Goal: Task Accomplishment & Management: Complete application form

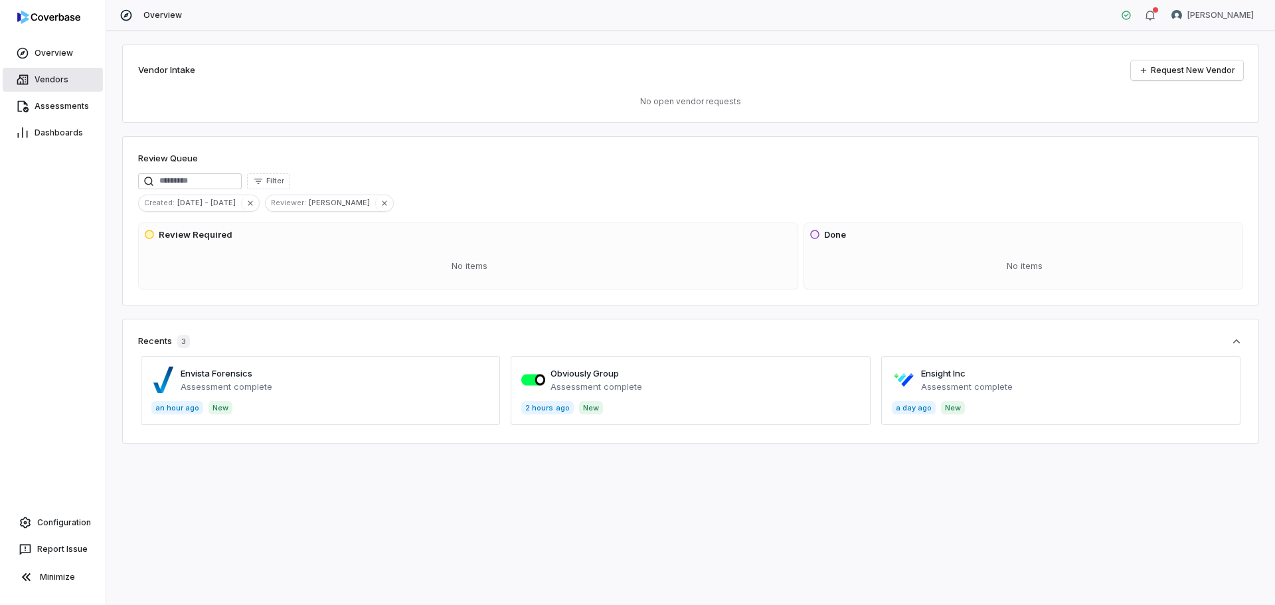
click at [53, 88] on link "Vendors" at bounding box center [53, 80] width 100 height 24
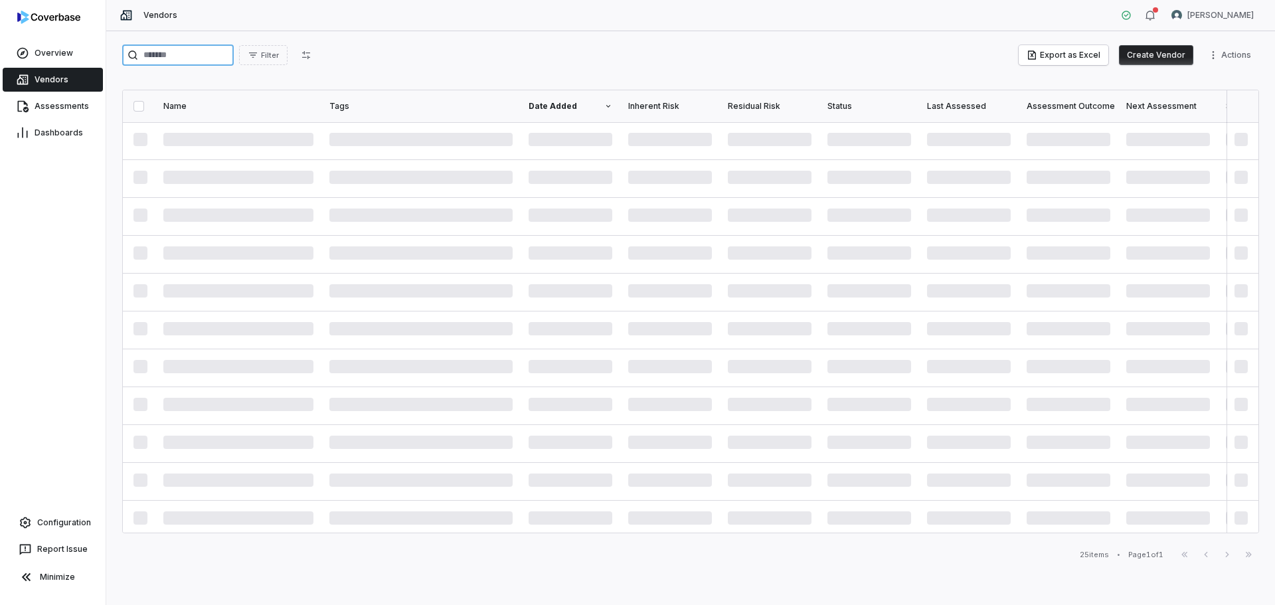
click at [181, 56] on input "search" at bounding box center [178, 54] width 112 height 21
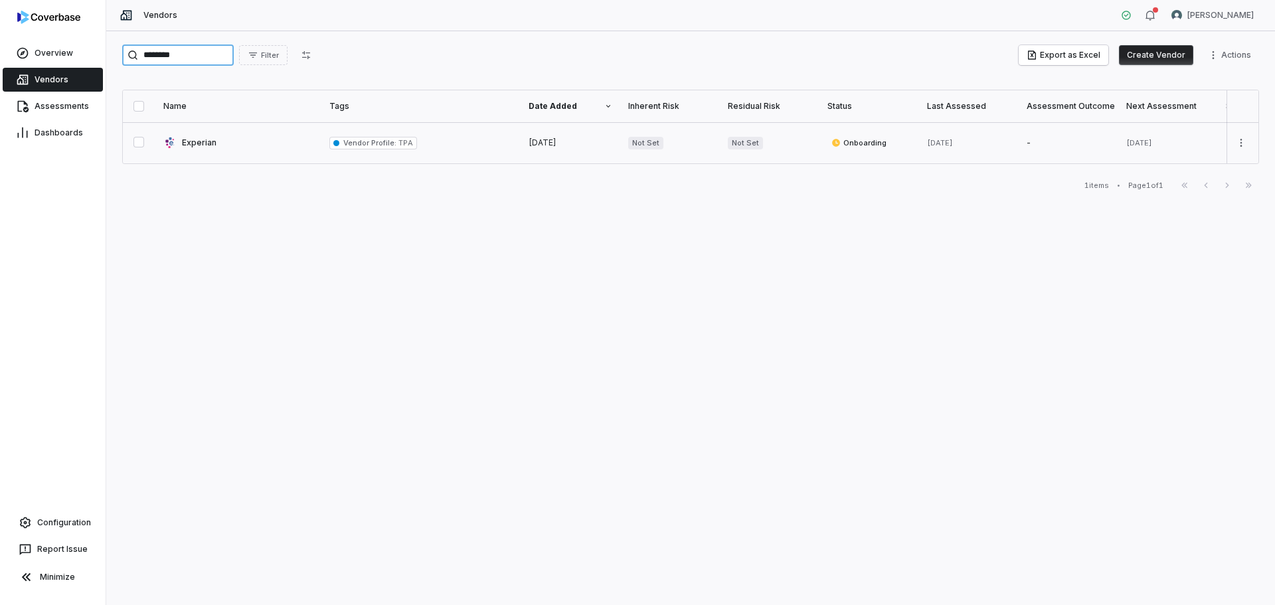
type input "********"
click at [199, 141] on link at bounding box center [238, 142] width 166 height 41
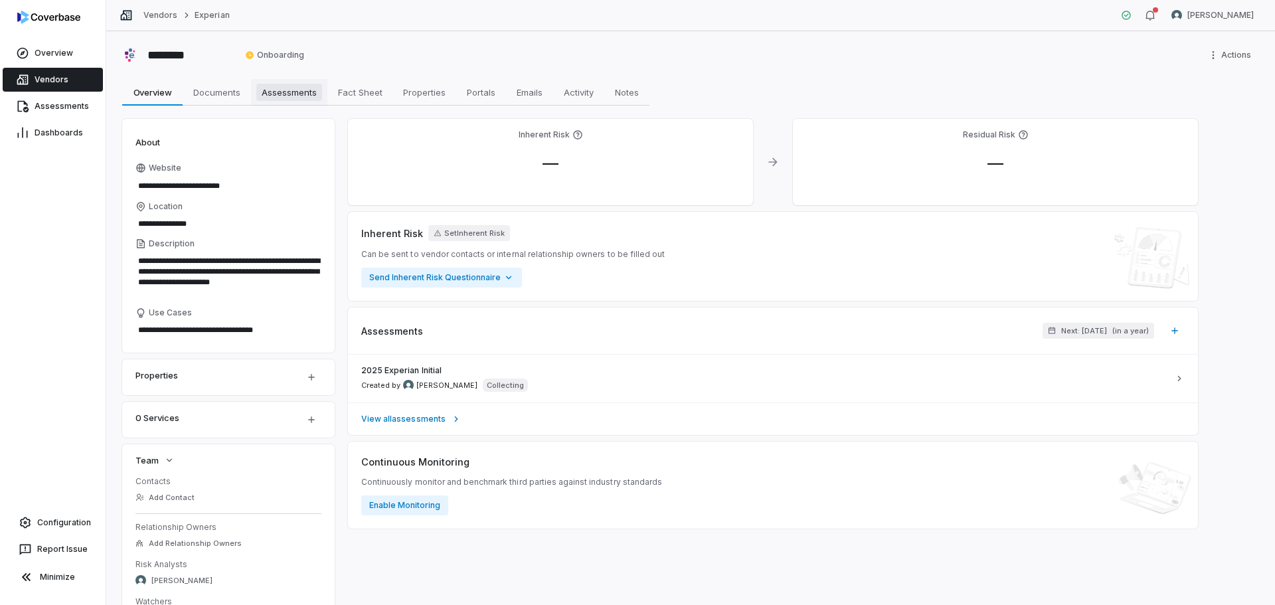
click at [301, 92] on span "Assessments" at bounding box center [289, 92] width 66 height 17
type textarea "*"
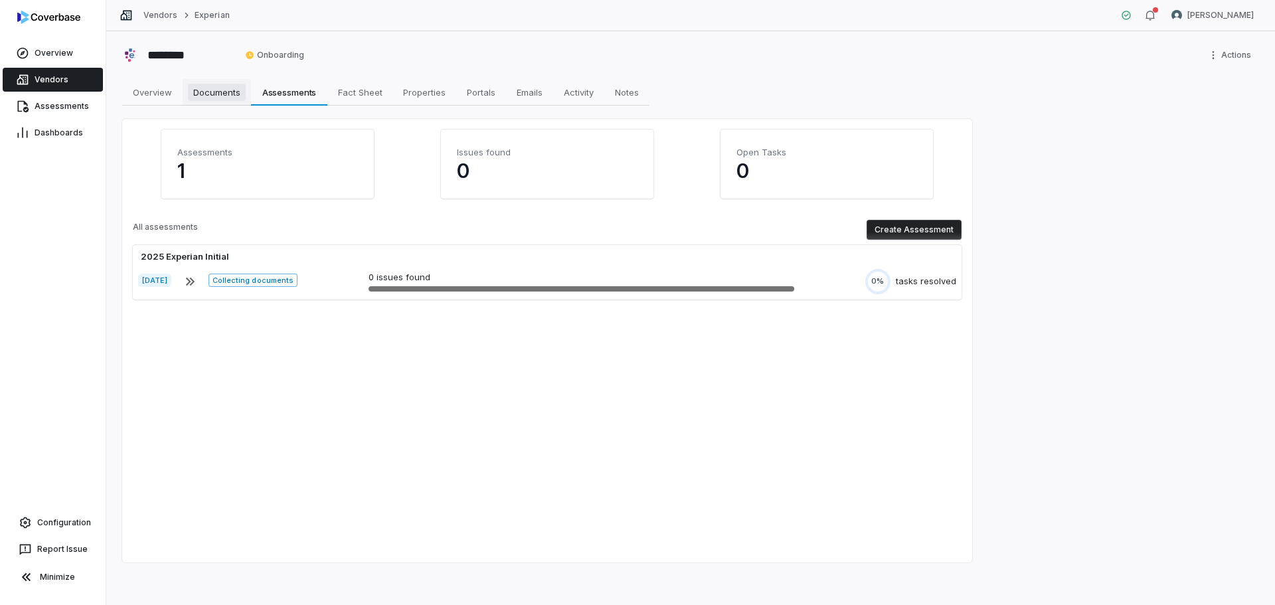
click at [214, 96] on span "Documents" at bounding box center [217, 92] width 58 height 17
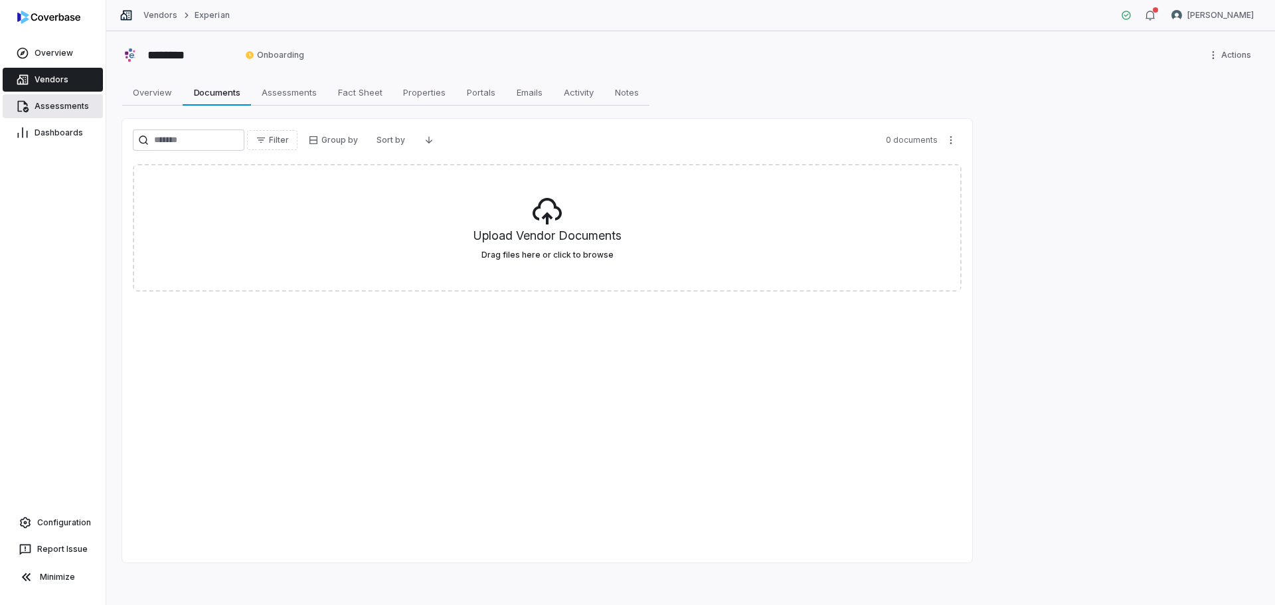
click at [76, 110] on span "Assessments" at bounding box center [62, 106] width 54 height 11
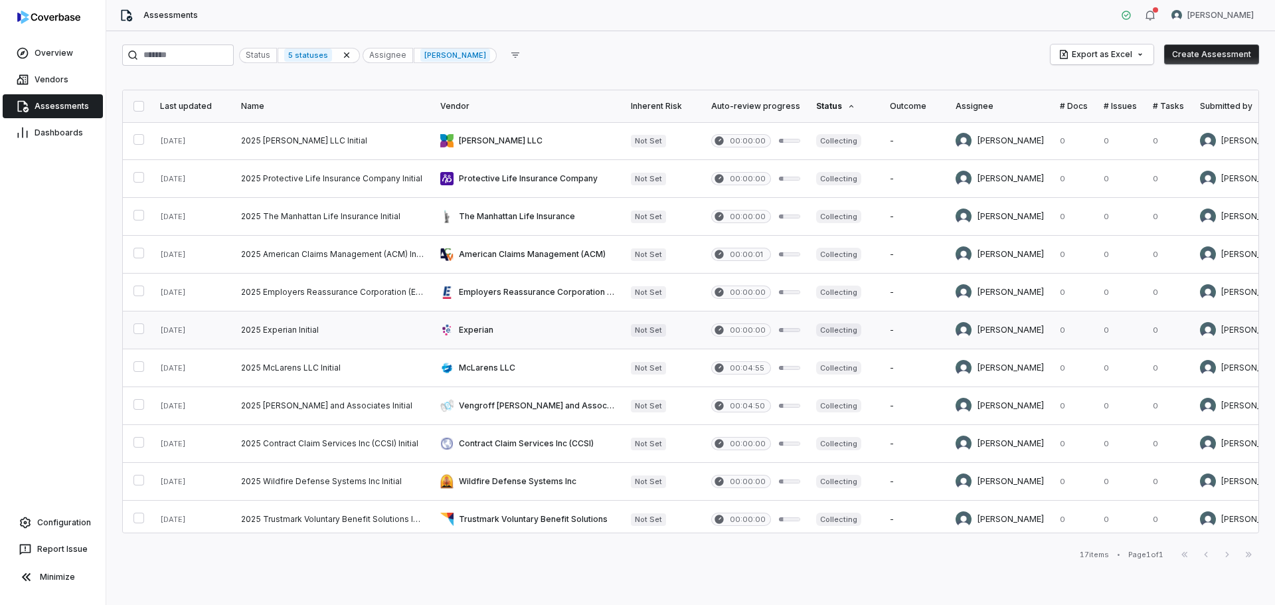
click at [495, 328] on link at bounding box center [527, 329] width 191 height 37
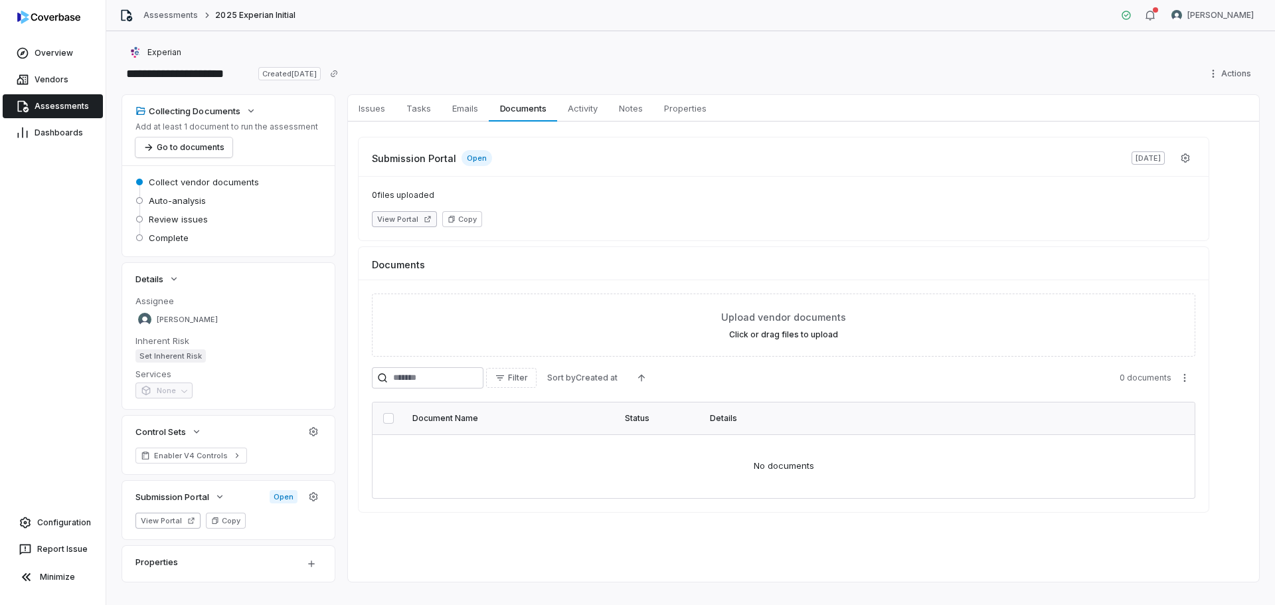
click at [401, 223] on button "View Portal" at bounding box center [404, 219] width 65 height 16
click at [191, 74] on input "**********" at bounding box center [187, 73] width 131 height 21
click at [53, 86] on link "Vendors" at bounding box center [53, 80] width 100 height 24
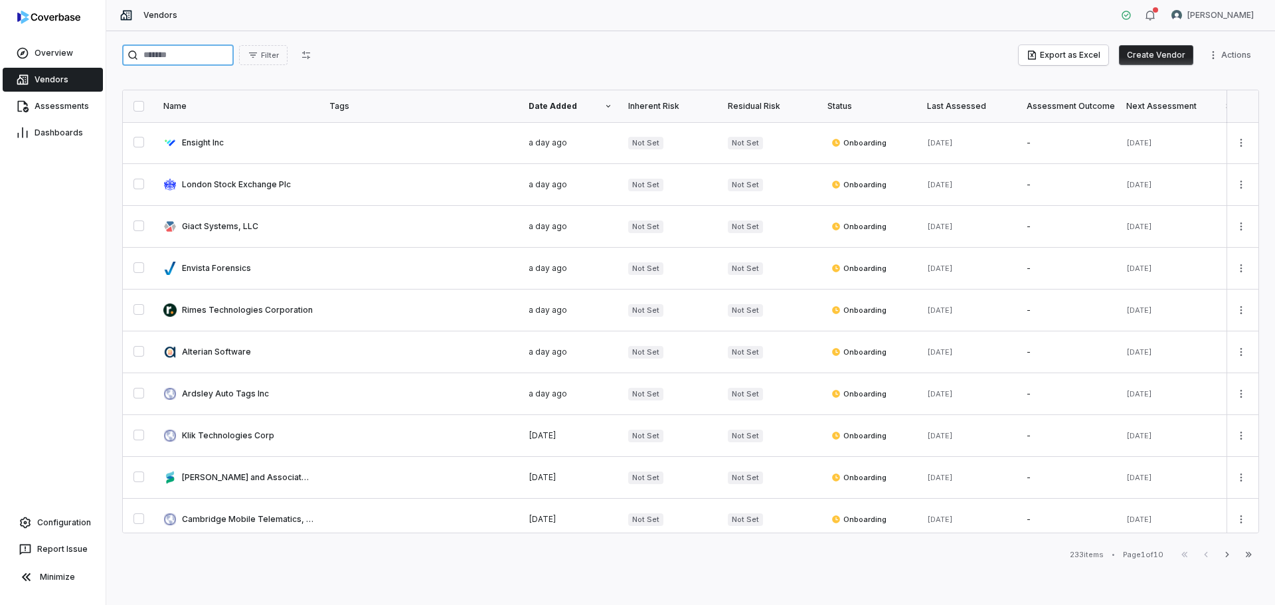
click at [182, 56] on input "search" at bounding box center [178, 54] width 112 height 21
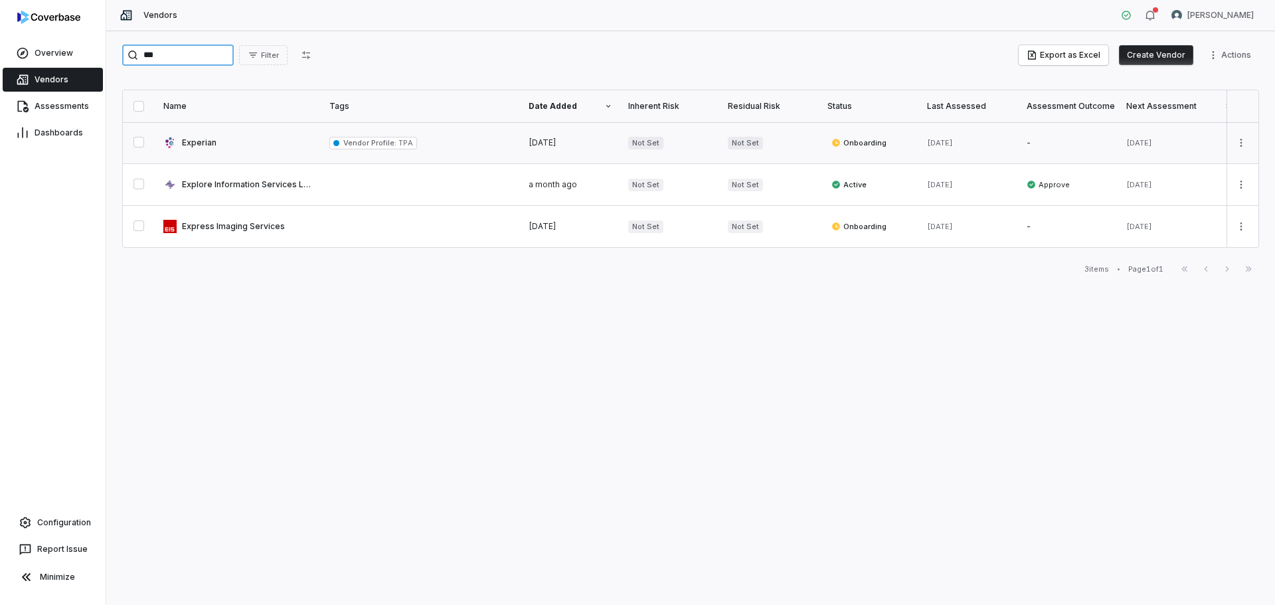
type input "***"
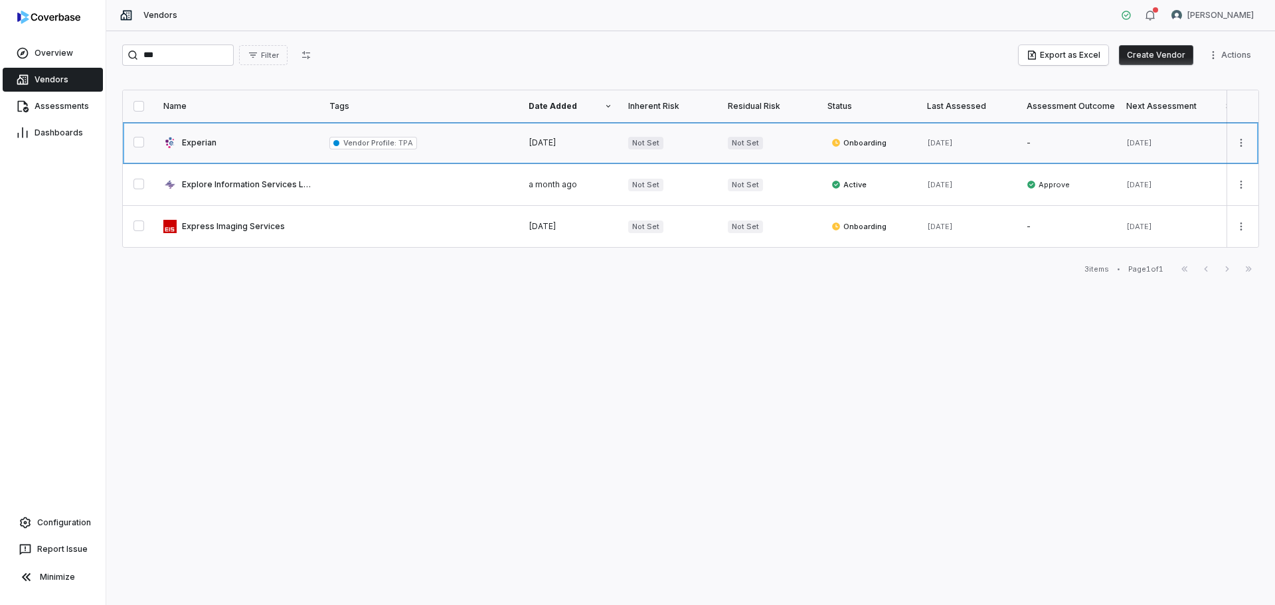
click at [195, 151] on link at bounding box center [238, 142] width 166 height 41
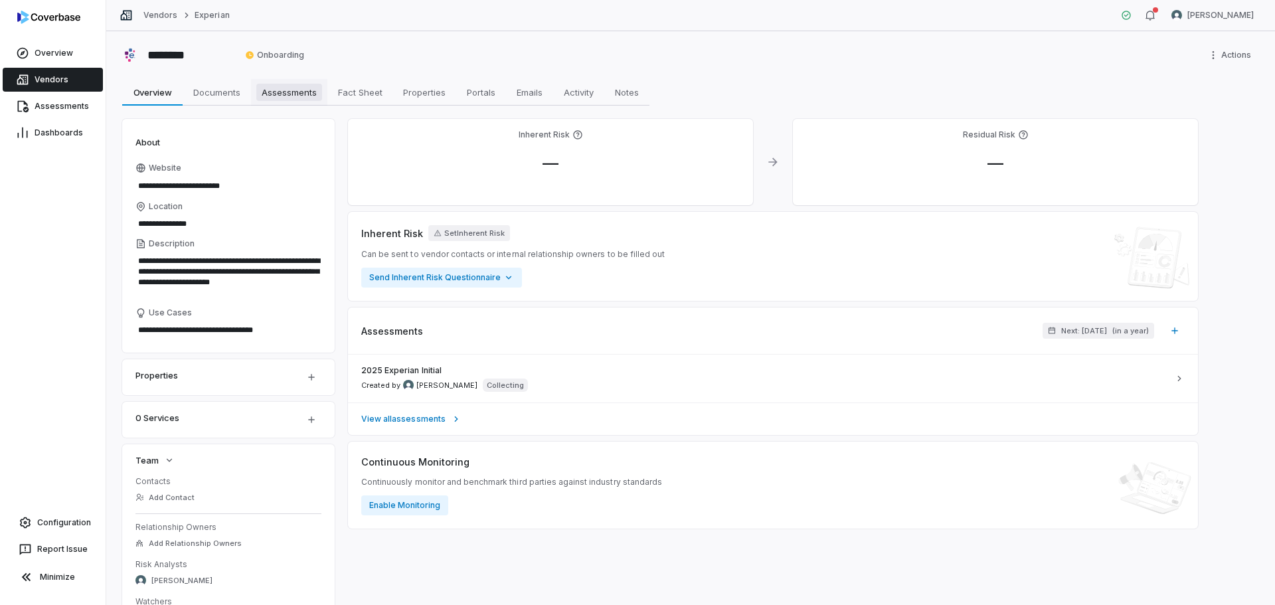
click at [281, 97] on span "Assessments" at bounding box center [289, 92] width 66 height 17
type textarea "*"
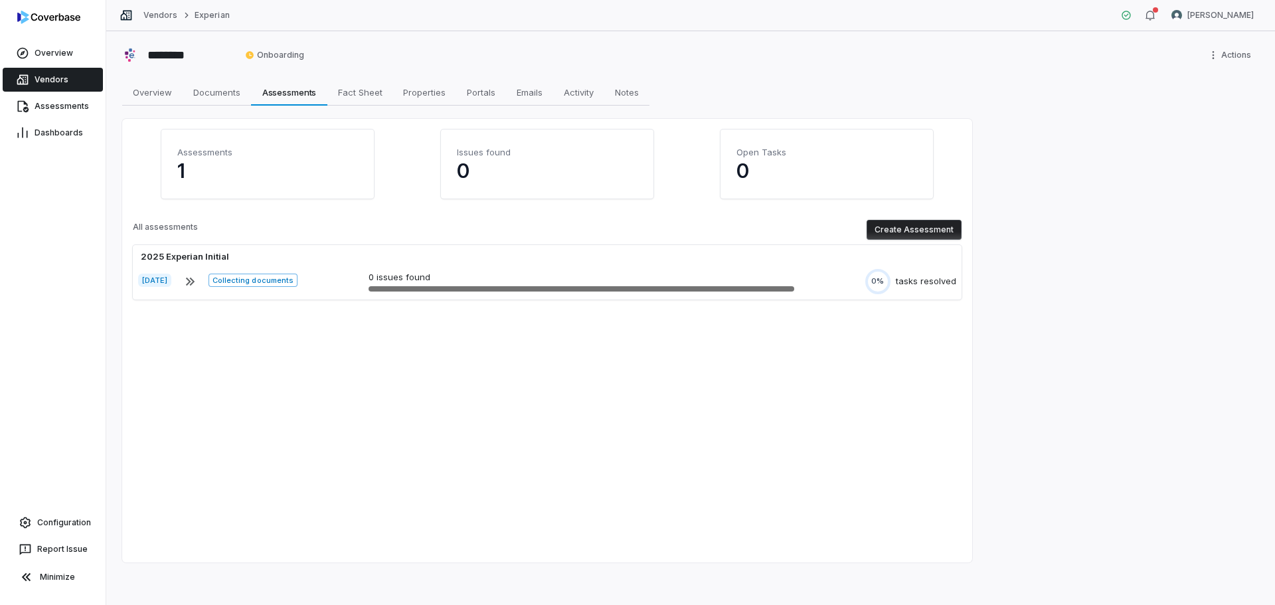
click at [889, 231] on button "Create Assessment" at bounding box center [914, 230] width 95 height 20
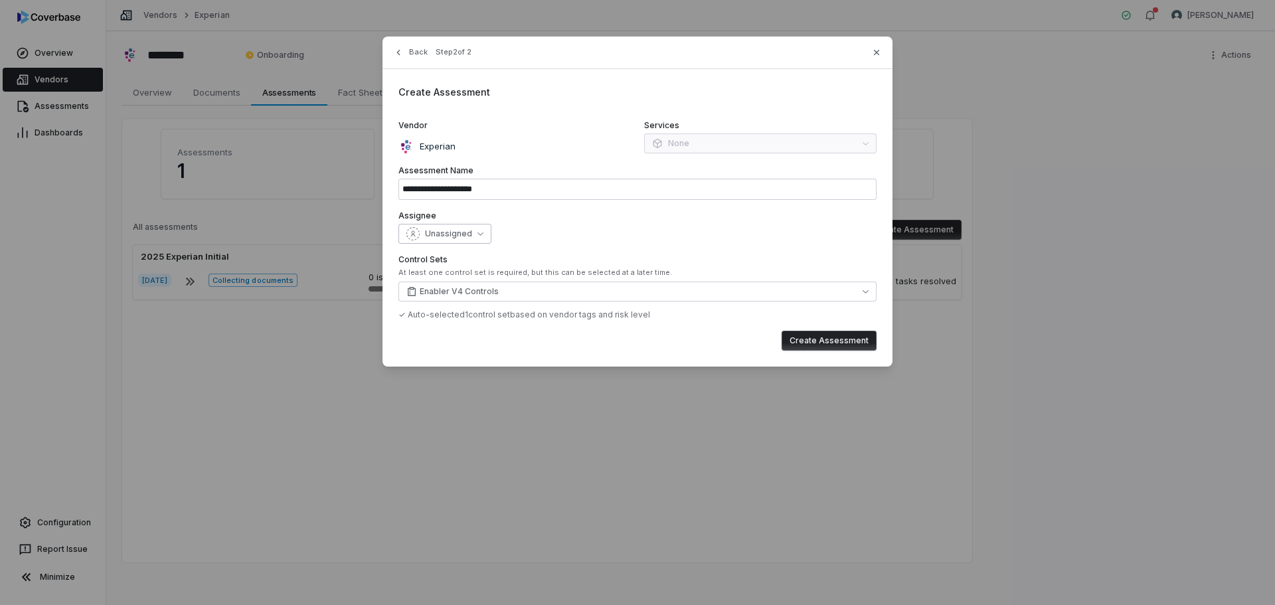
click at [458, 236] on span "Unassigned" at bounding box center [448, 233] width 47 height 11
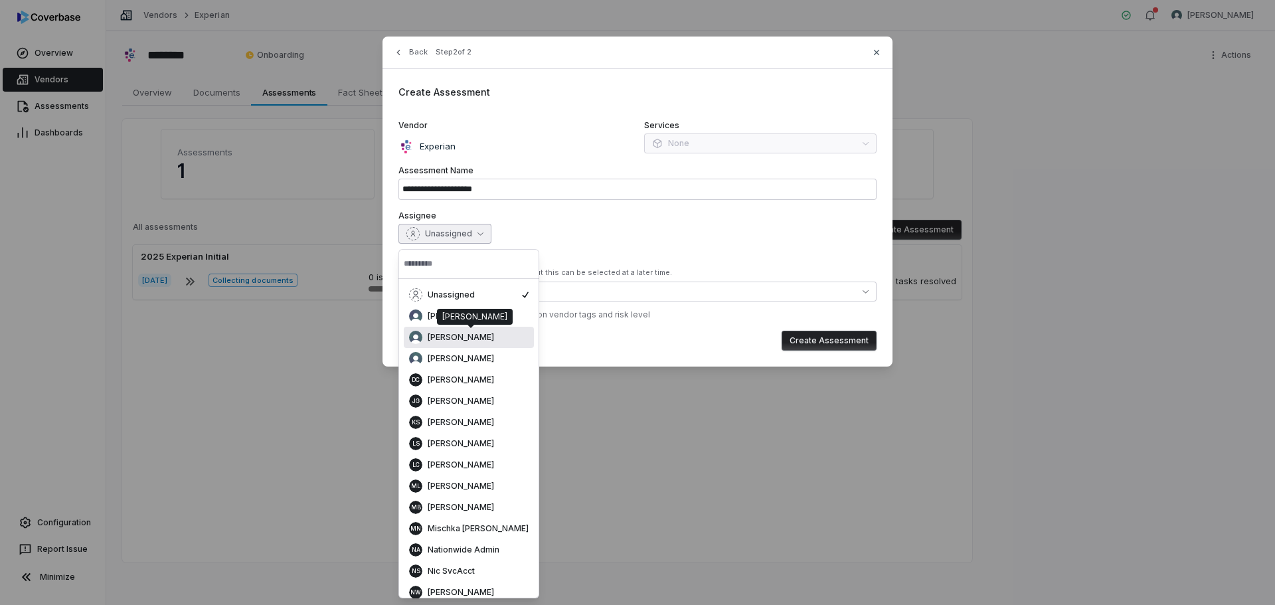
click at [455, 341] on span "[PERSON_NAME]" at bounding box center [461, 337] width 66 height 11
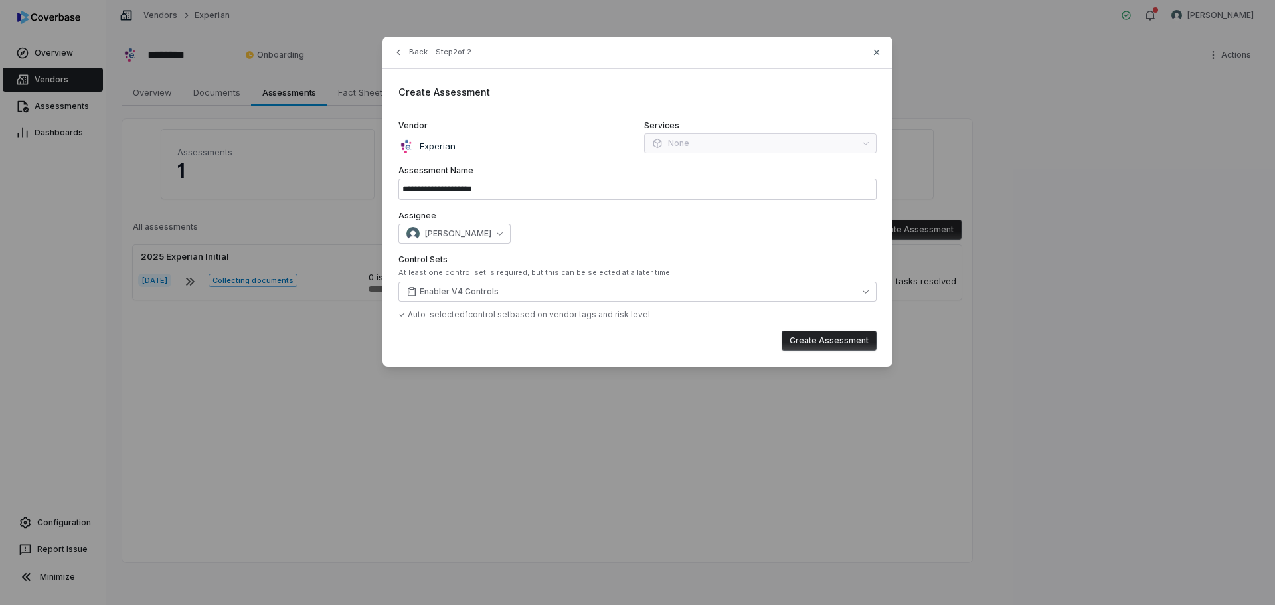
click at [808, 341] on button "Create Assessment" at bounding box center [829, 341] width 95 height 20
type input "**********"
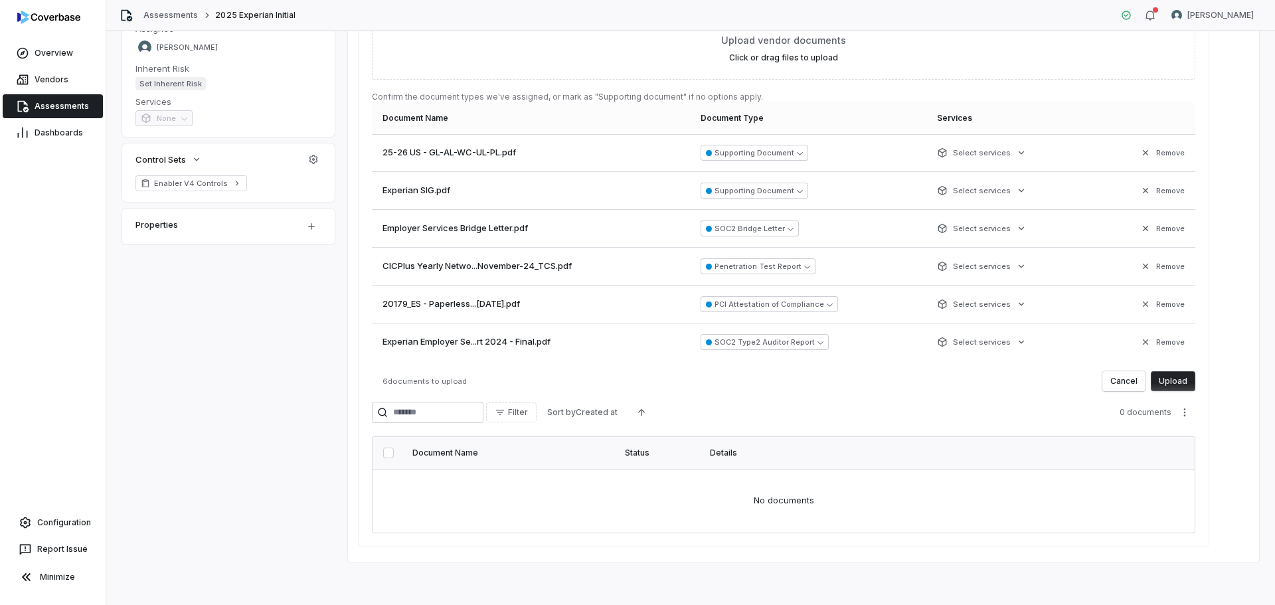
scroll to position [272, 0]
click at [1169, 385] on button "Upload" at bounding box center [1173, 381] width 44 height 20
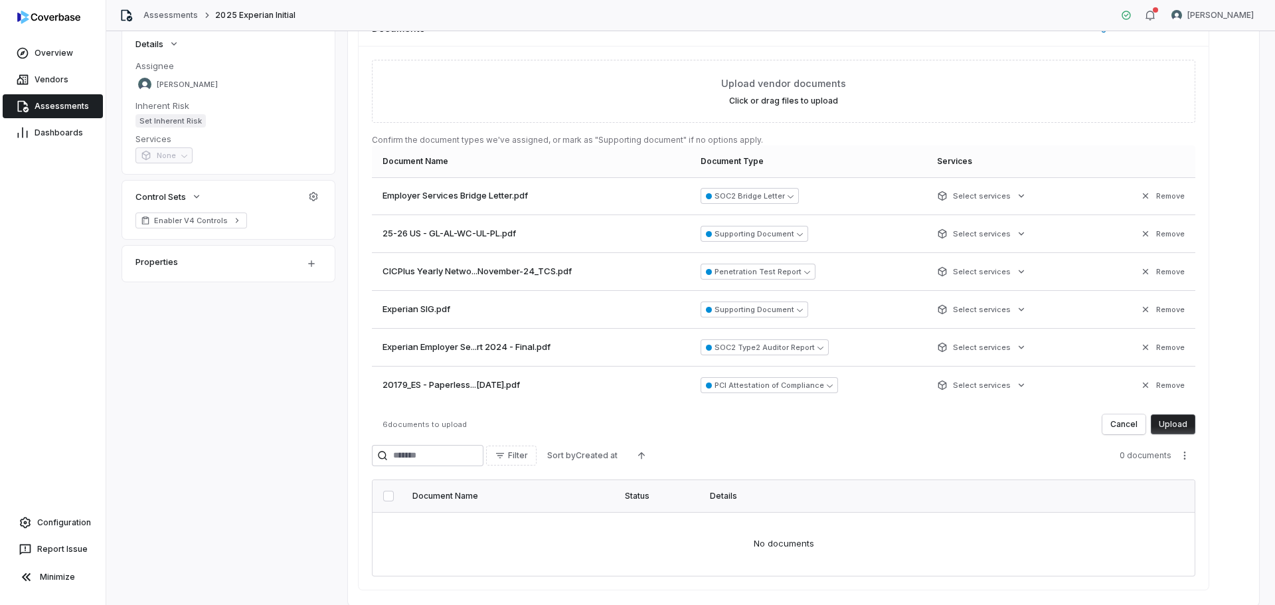
scroll to position [212, 0]
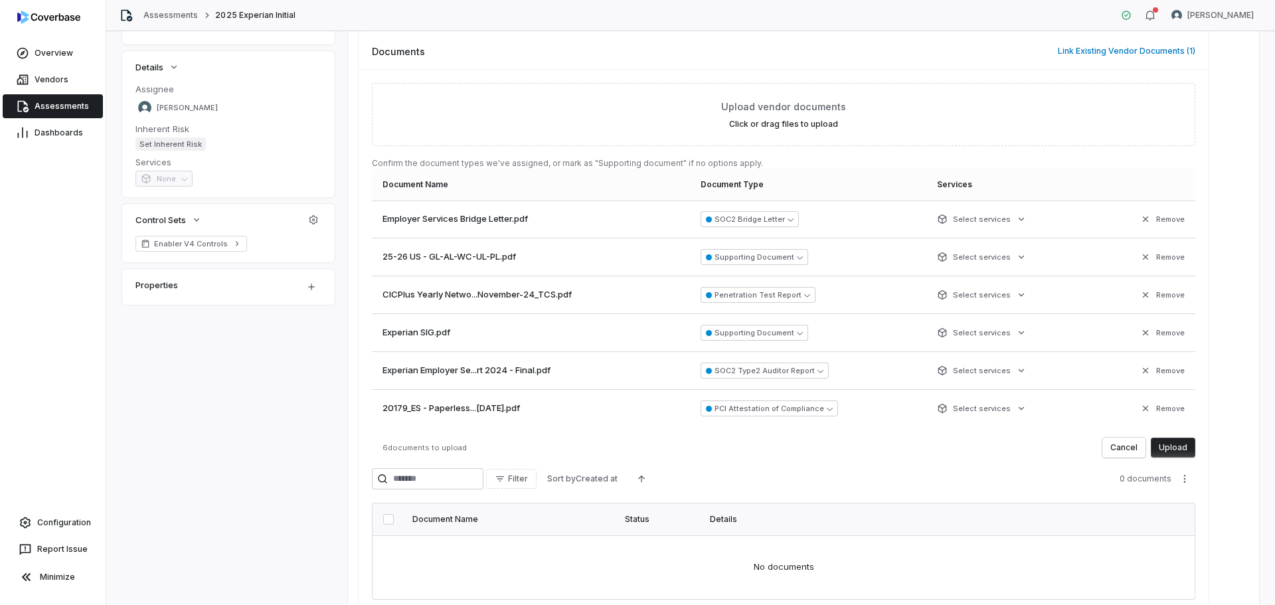
click at [1179, 452] on button "Upload" at bounding box center [1173, 448] width 44 height 20
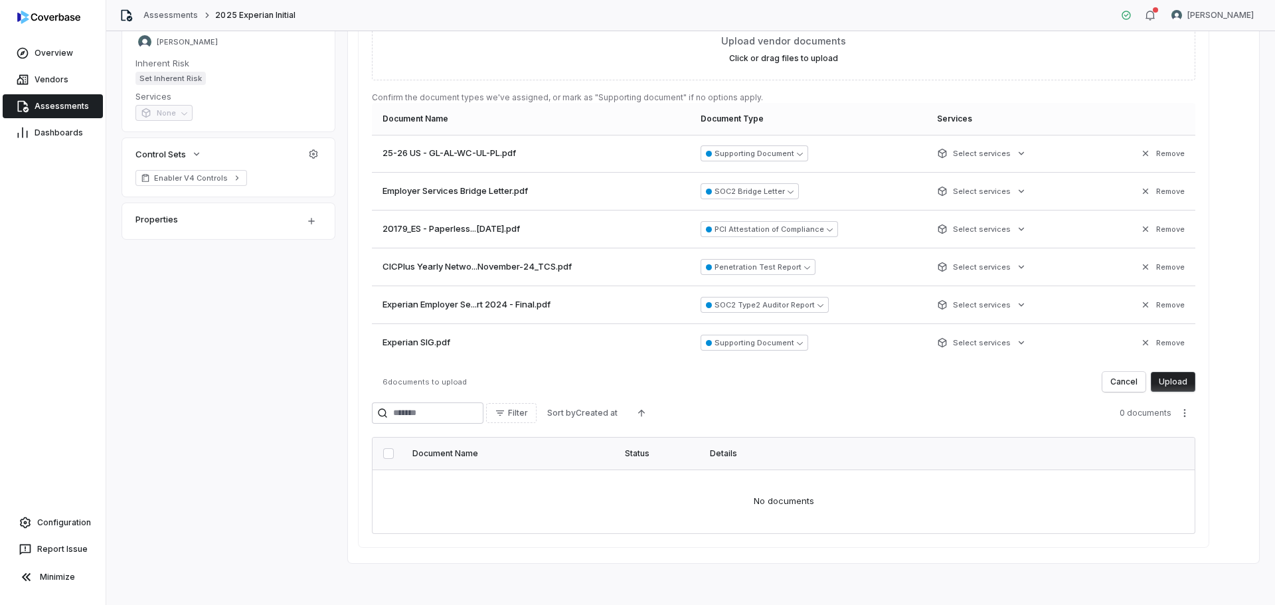
scroll to position [278, 0]
click at [1025, 147] on html "**********" at bounding box center [637, 302] width 1275 height 605
click at [1024, 147] on html "**********" at bounding box center [637, 302] width 1275 height 605
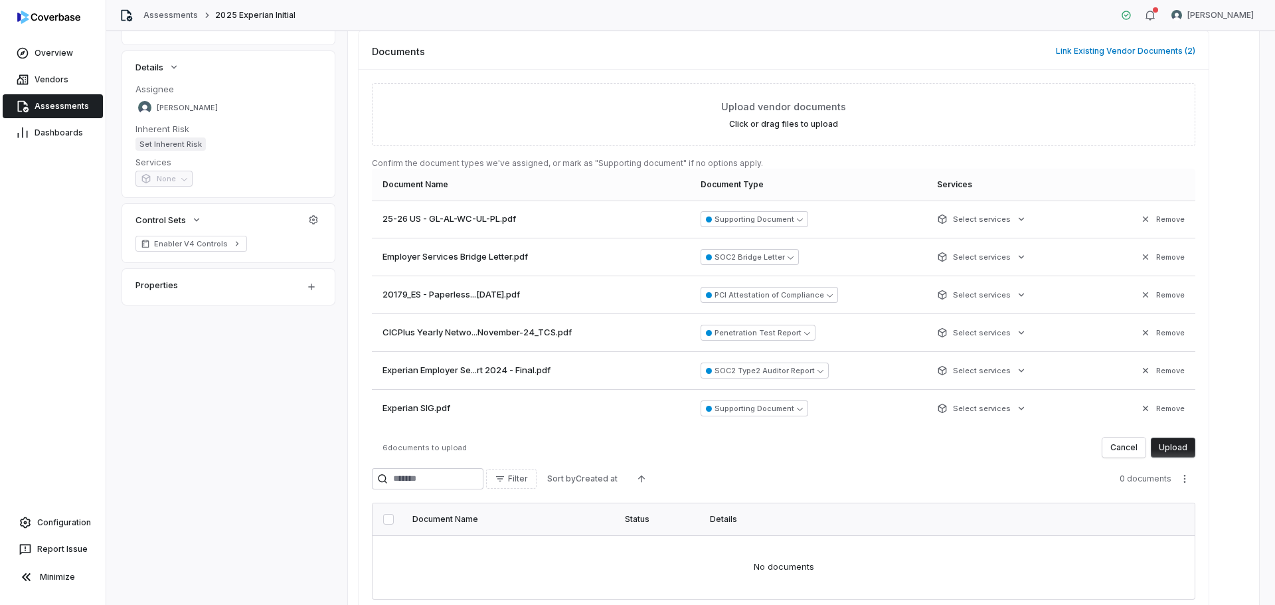
click at [1181, 444] on button "Upload" at bounding box center [1173, 448] width 44 height 20
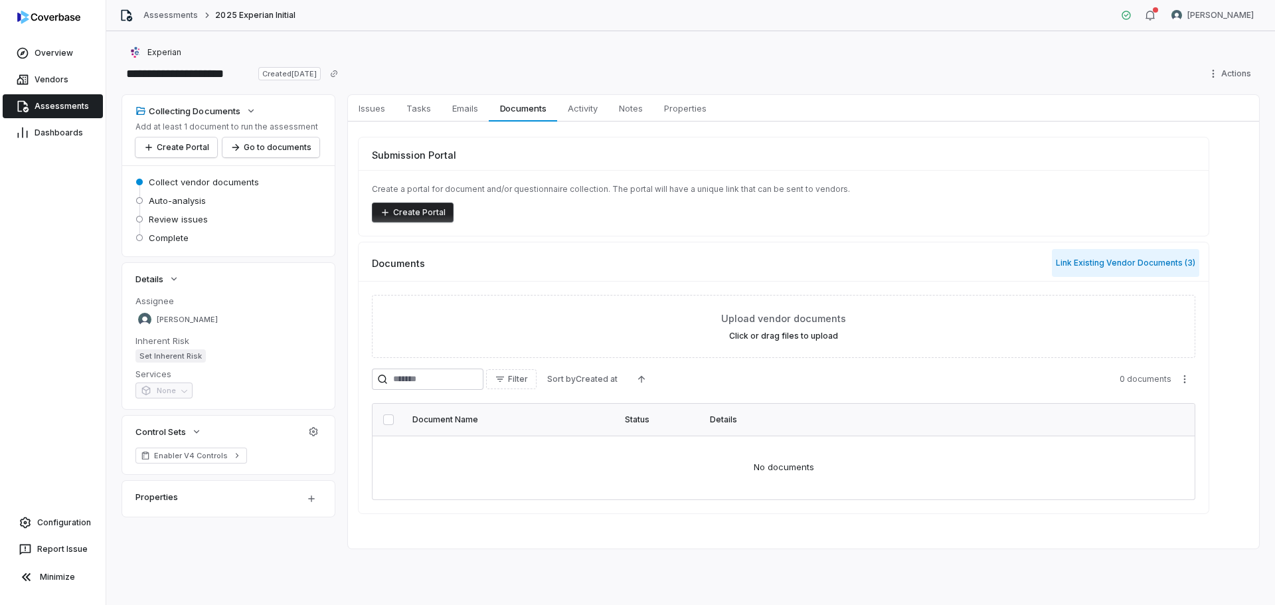
click at [1083, 266] on button "Link Existing Vendor Documents ( 3 )" at bounding box center [1125, 263] width 147 height 28
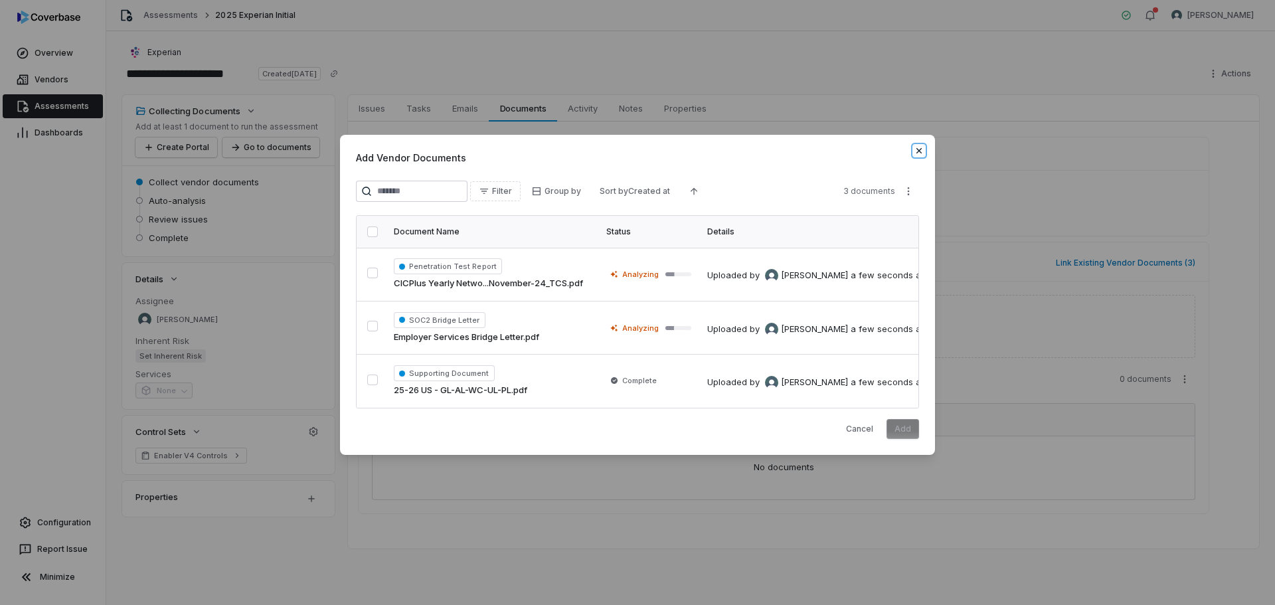
click at [921, 147] on icon "button" at bounding box center [919, 150] width 11 height 11
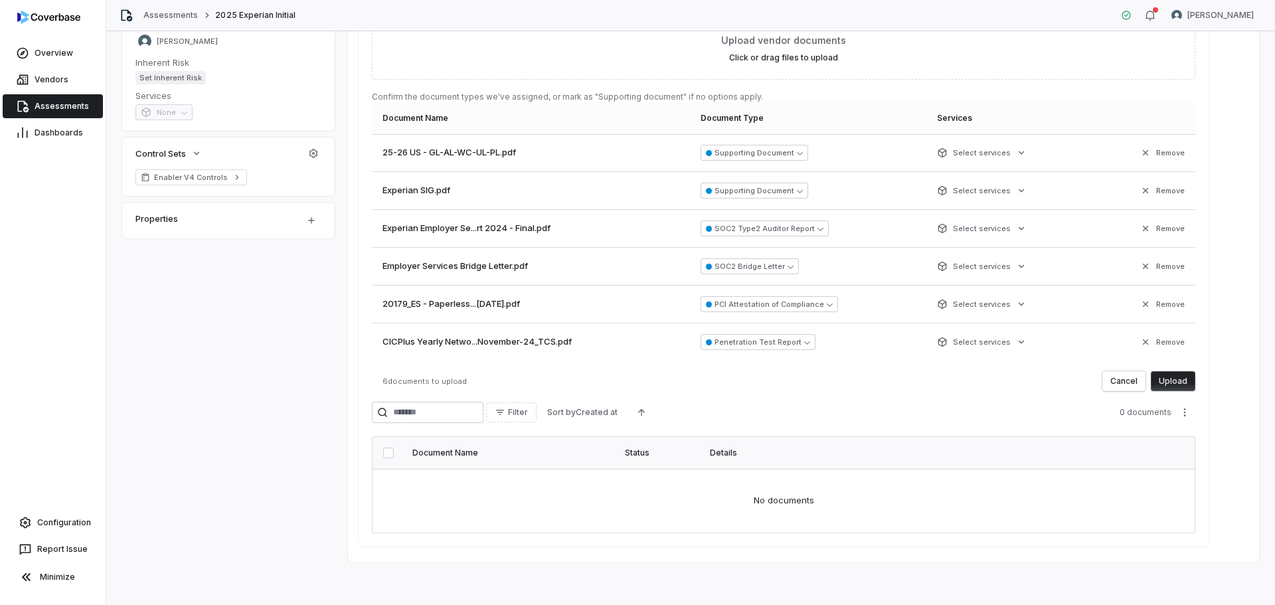
scroll to position [278, 0]
click at [1167, 381] on button "Upload" at bounding box center [1173, 381] width 44 height 20
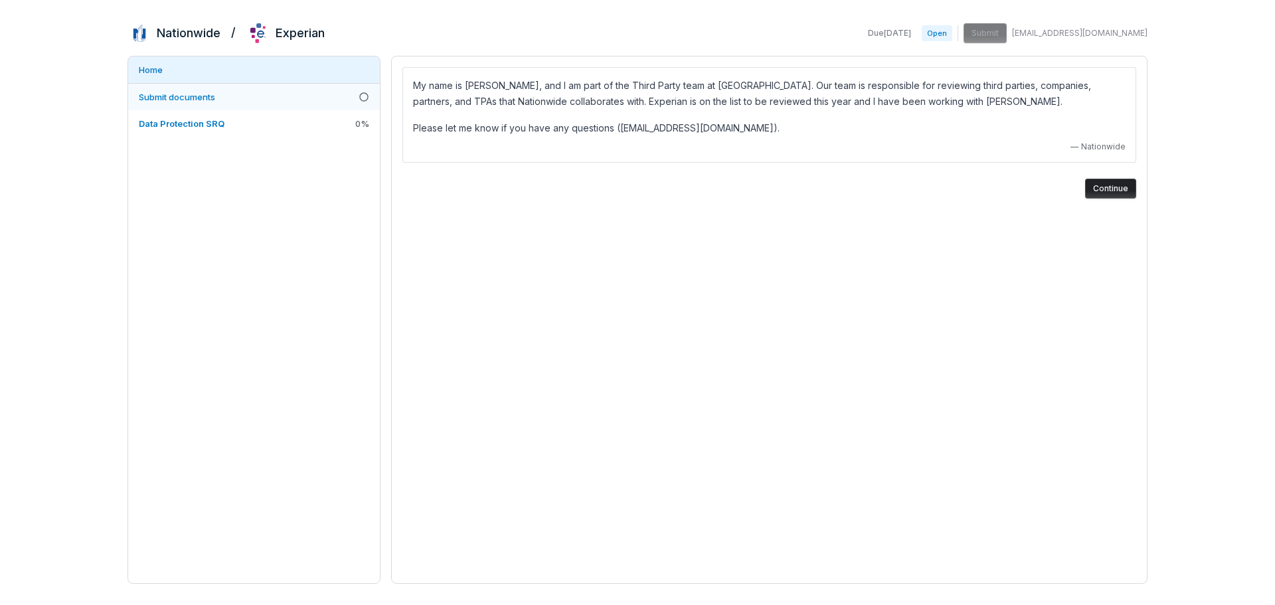
click at [254, 90] on link "Submit documents" at bounding box center [254, 97] width 252 height 27
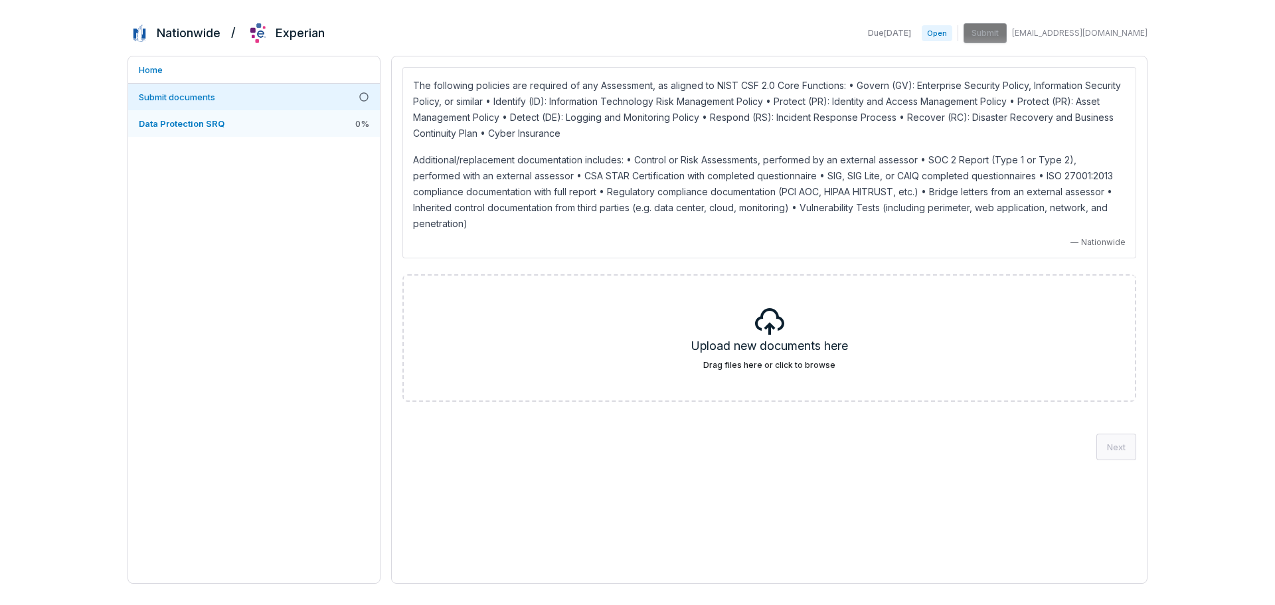
click at [241, 125] on link "Data Protection SRQ 0 %" at bounding box center [254, 123] width 252 height 27
